Goal: Find specific page/section: Find specific page/section

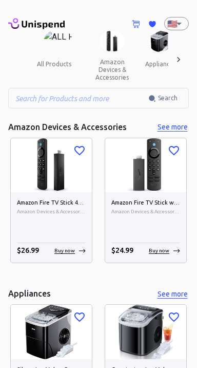
click at [184, 57] on div at bounding box center [178, 59] width 21 height 57
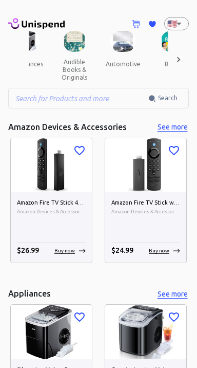
scroll to position [0, 138]
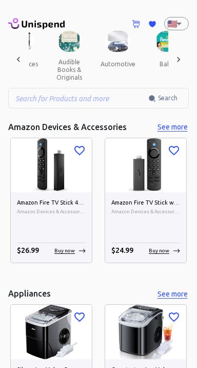
click at [103, 55] on button "automotive" at bounding box center [117, 64] width 51 height 25
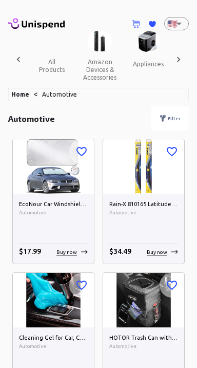
scroll to position [0, 91]
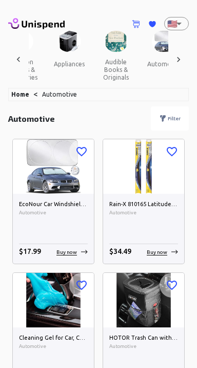
click at [174, 51] on div at bounding box center [178, 59] width 21 height 57
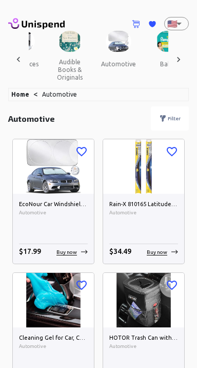
scroll to position [0, 230]
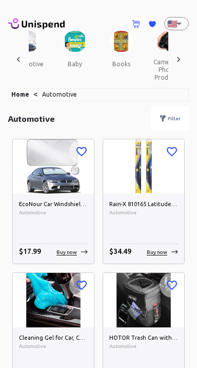
click at [189, 55] on div at bounding box center [178, 59] width 21 height 57
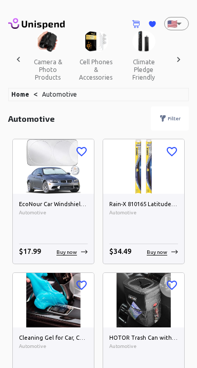
scroll to position [0, 368]
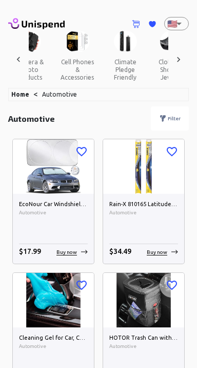
click at [61, 52] on button "cell phones & accessories" at bounding box center [77, 69] width 50 height 35
